Goal: Transaction & Acquisition: Purchase product/service

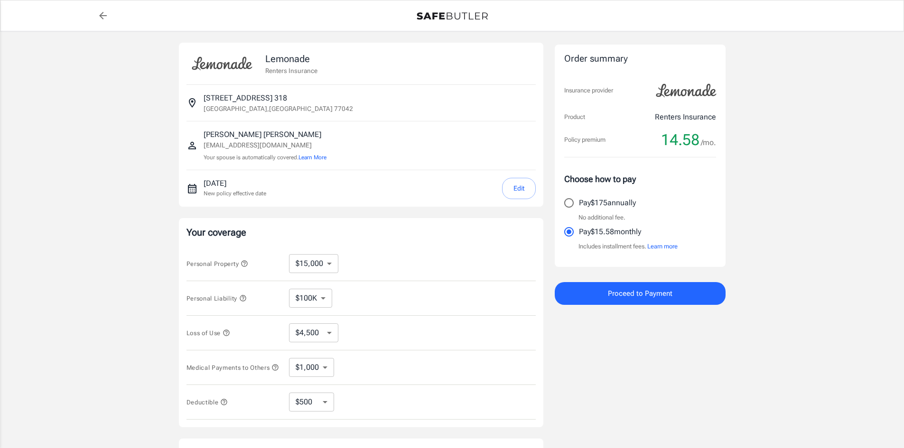
select select "15000"
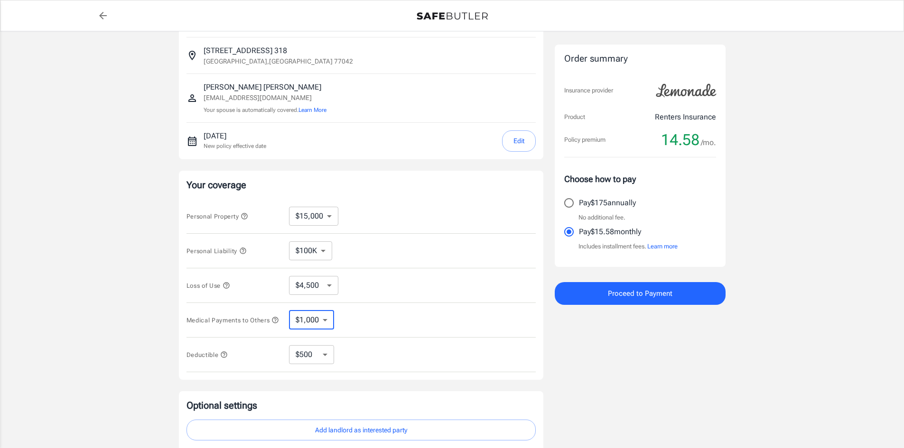
click at [325, 324] on select "$1,000 $2,000 $3,000 $4,000 $5,000" at bounding box center [311, 320] width 45 height 19
click at [413, 304] on div "Medical Payments to Others $1,000 $2,000 $3,000 $4,000 $5,000 ​" at bounding box center [360, 320] width 349 height 35
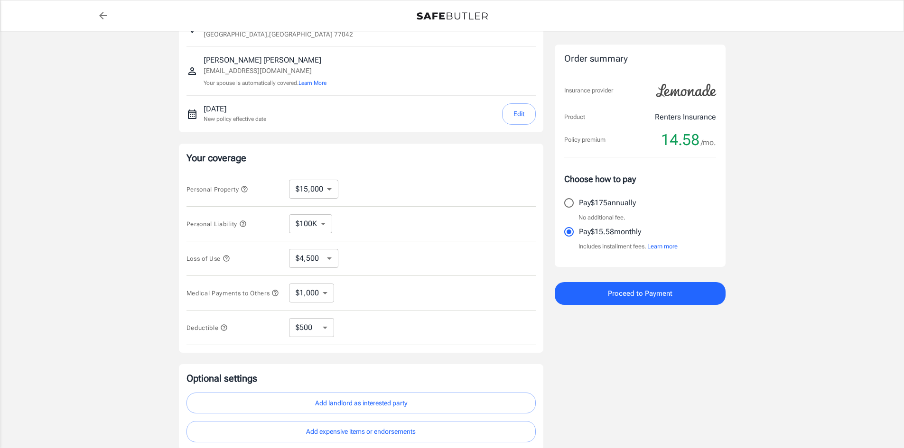
scroll to position [142, 0]
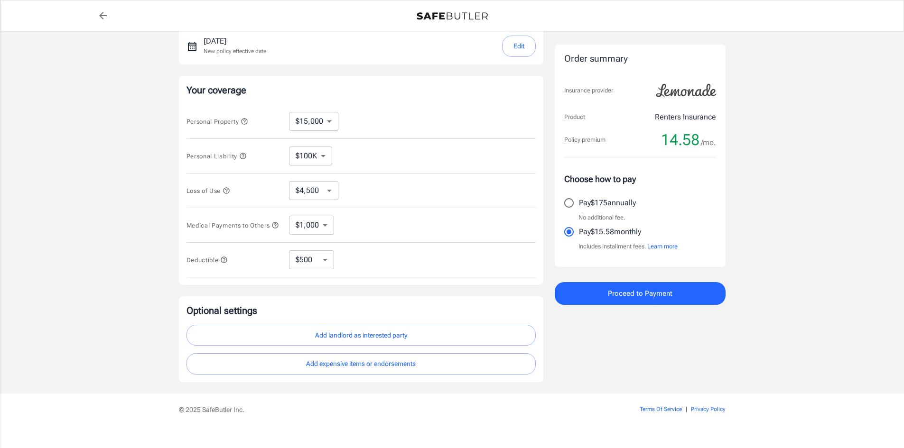
click at [333, 267] on select "$250 $500 $1,000 $2,500" at bounding box center [311, 259] width 45 height 19
select select "250"
click at [322, 265] on select "$250 $500 $1,000 $2,500" at bounding box center [311, 259] width 45 height 19
select select "500"
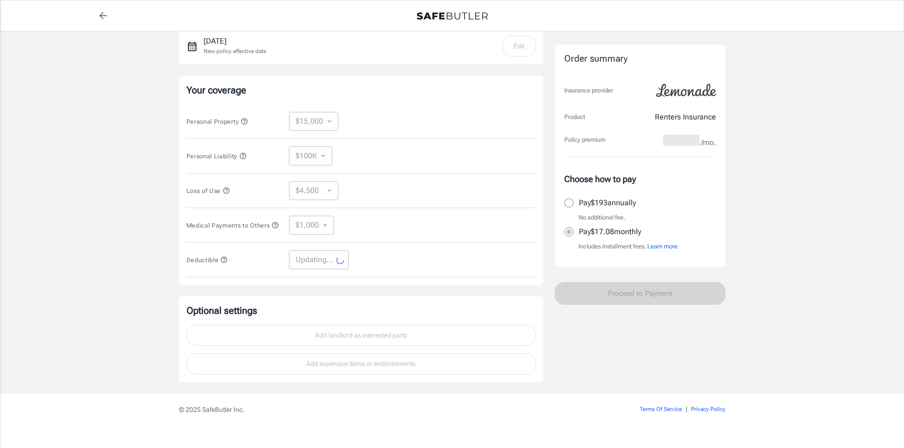
select select "500"
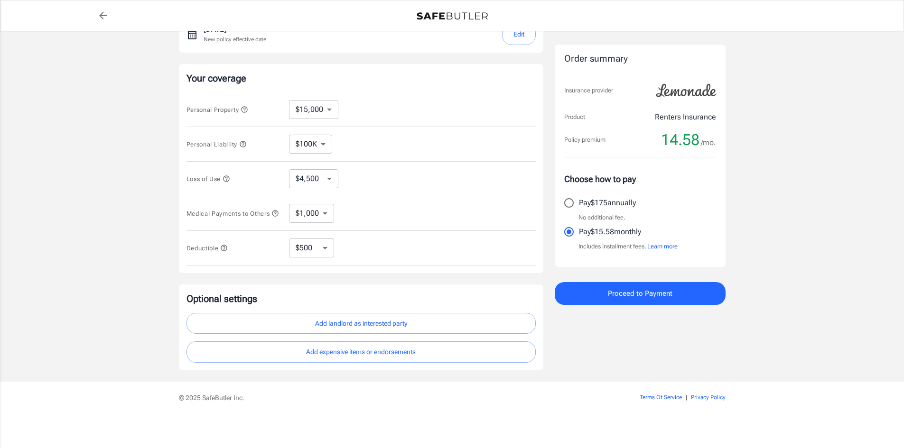
scroll to position [158, 0]
click at [337, 328] on button "Add landlord as interested party" at bounding box center [360, 323] width 349 height 21
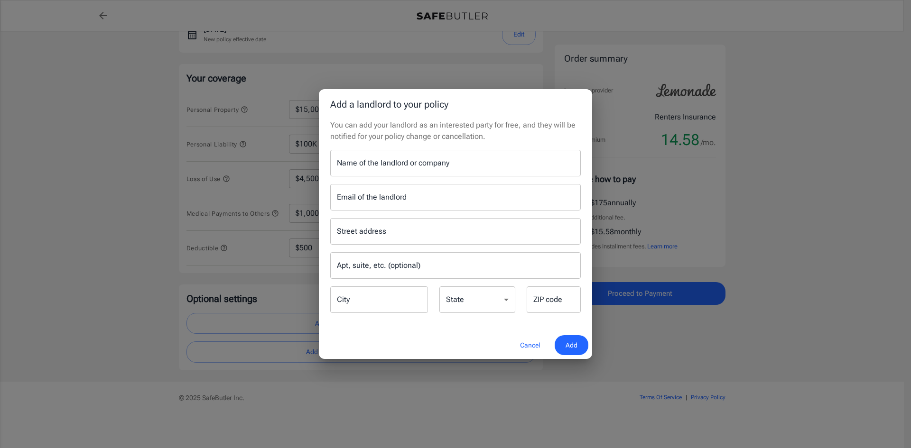
click at [439, 169] on input "Name of the landlord or company" at bounding box center [455, 163] width 250 height 27
type input "The Retreat at [GEOGRAPHIC_DATA]"
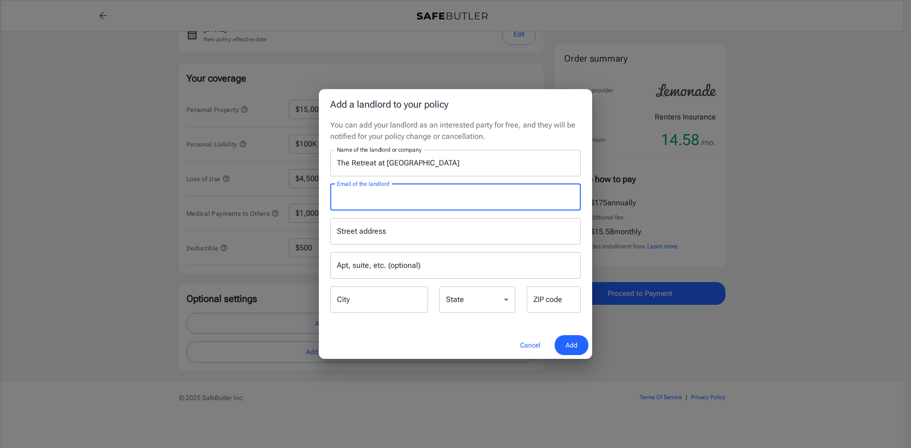
click at [432, 194] on input "Email of the landlord" at bounding box center [455, 197] width 250 height 27
type input "a"
click at [419, 221] on div "Street address" at bounding box center [455, 231] width 250 height 27
type input "[EMAIL_ADDRESS][DOMAIN_NAME]"
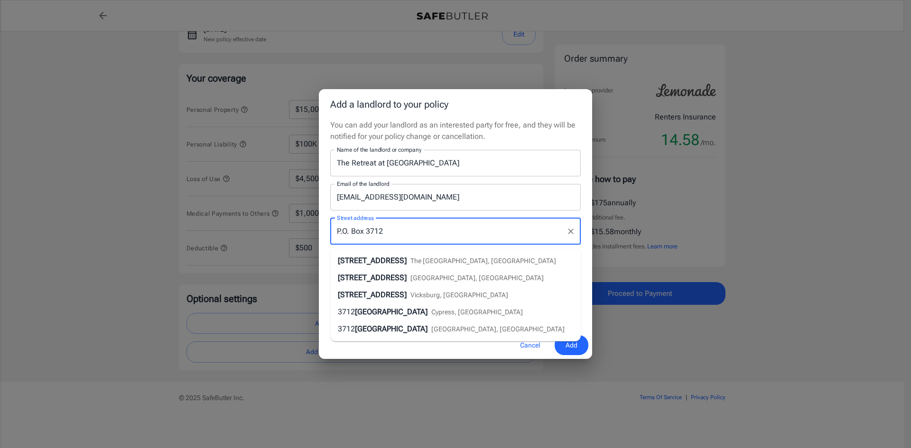
type input "P.O. Box 3712"
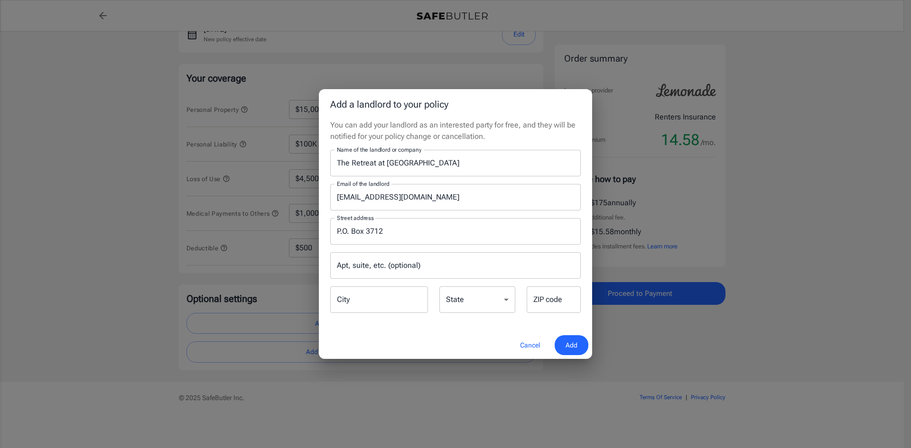
click at [444, 211] on div "Street address P.O. [GEOGRAPHIC_DATA] address Apt, suite, etc. (optional) Apt, …" at bounding box center [455, 263] width 262 height 104
click at [368, 293] on input "City" at bounding box center [379, 299] width 98 height 27
type input "[GEOGRAPHIC_DATA]"
click at [458, 295] on div "State [US_STATE] [US_STATE] [US_STATE] [US_STATE] [US_STATE] [US_STATE] [US_STA…" at bounding box center [477, 300] width 76 height 28
select select "NY"
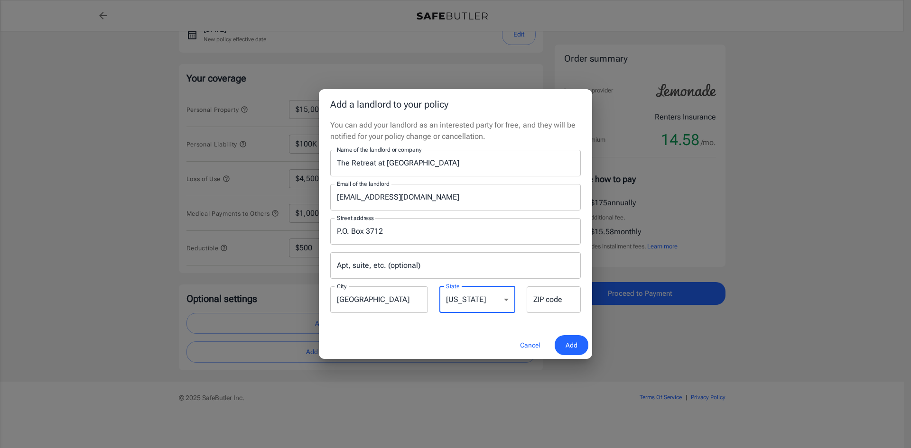
click at [439, 286] on select "[US_STATE] [US_STATE] [US_STATE] [US_STATE] [US_STATE] [US_STATE] [US_STATE] [U…" at bounding box center [477, 299] width 76 height 27
click at [552, 307] on input "ZIP code" at bounding box center [553, 299] width 54 height 27
type input "12203"
click at [567, 346] on span "Add" at bounding box center [571, 346] width 12 height 12
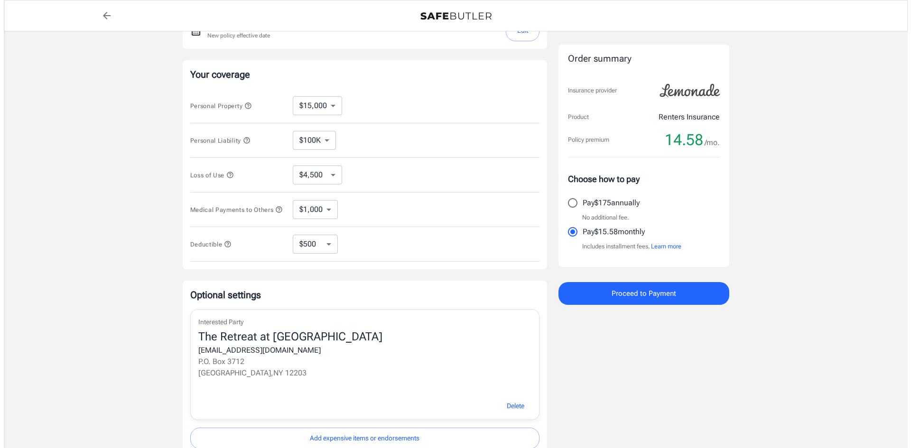
scroll to position [248, 0]
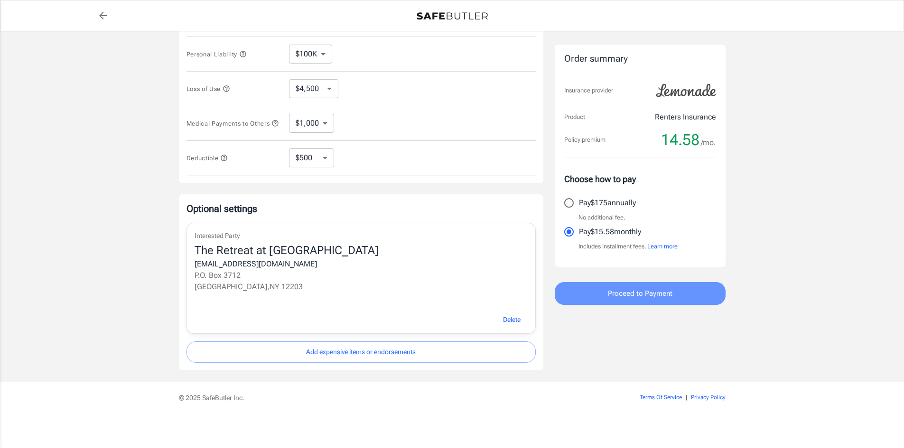
click at [707, 290] on button "Proceed to Payment" at bounding box center [639, 293] width 171 height 23
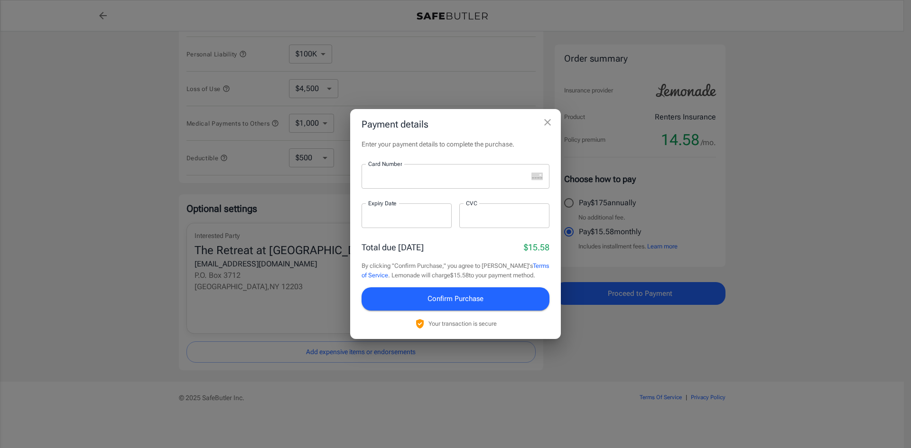
click at [441, 183] on div at bounding box center [444, 176] width 166 height 25
click at [424, 182] on div at bounding box center [444, 176] width 166 height 25
click at [543, 120] on icon "close" at bounding box center [547, 122] width 11 height 11
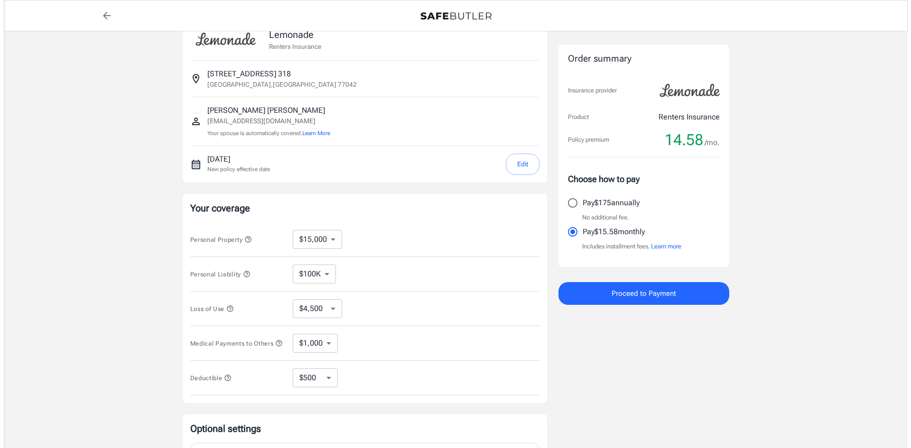
scroll to position [47, 0]
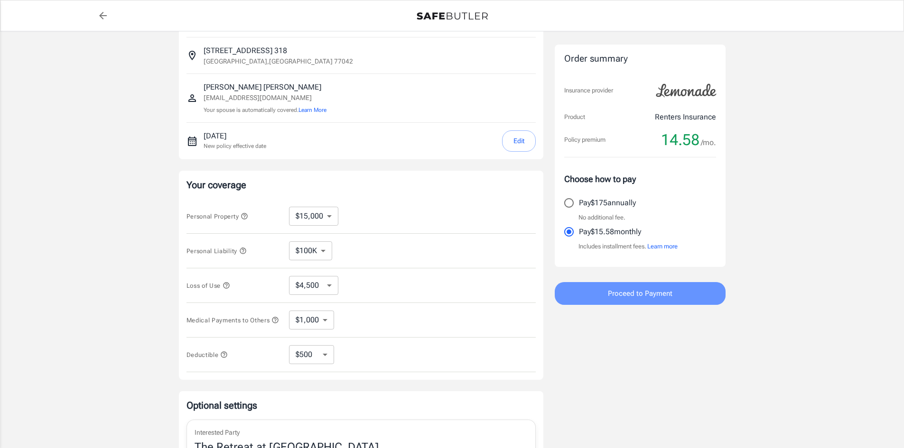
click at [703, 300] on button "Proceed to Payment" at bounding box center [639, 293] width 171 height 23
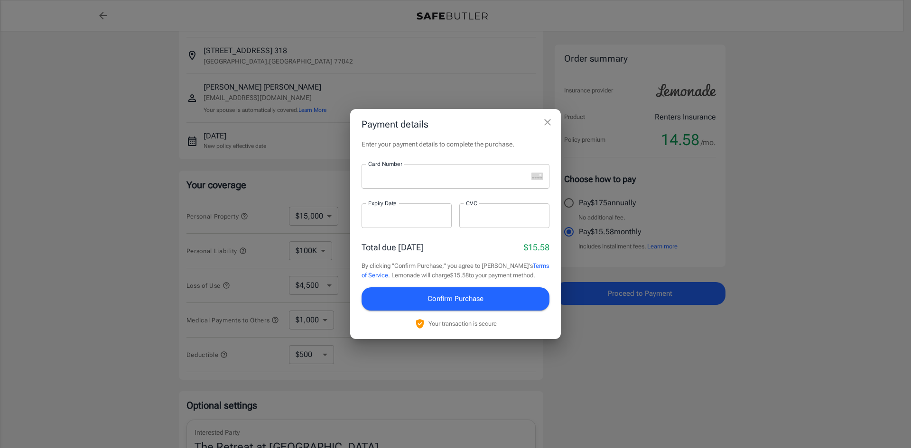
click at [432, 186] on div at bounding box center [444, 176] width 166 height 25
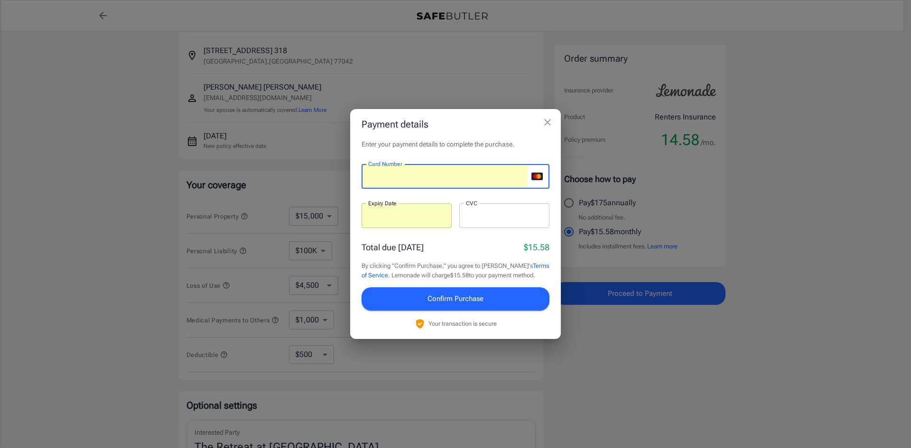
click at [480, 223] on div at bounding box center [504, 215] width 90 height 25
click at [451, 305] on button "Confirm Purchase" at bounding box center [455, 298] width 188 height 23
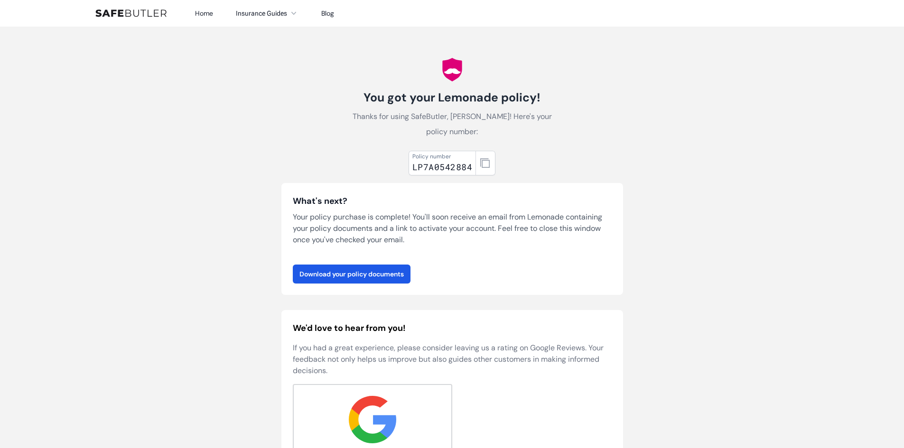
click at [461, 161] on div "LP7A0542884" at bounding box center [442, 166] width 60 height 13
click at [360, 268] on link "Download your policy documents" at bounding box center [352, 274] width 118 height 19
